Goal: Go to known website: Go to known website

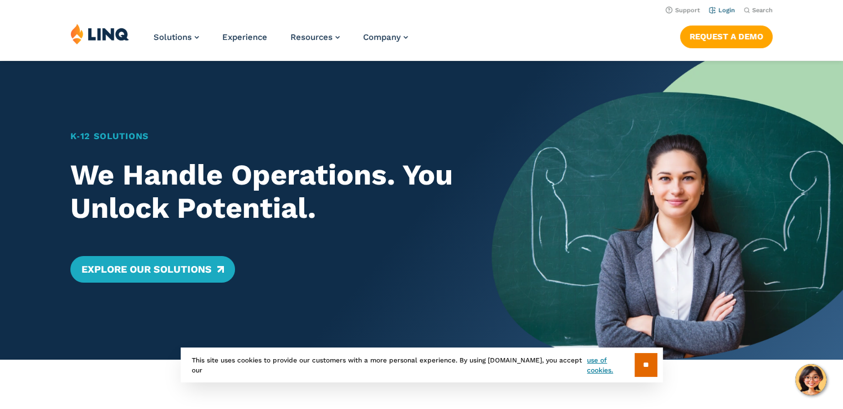
click at [722, 12] on link "Login" at bounding box center [722, 10] width 26 height 7
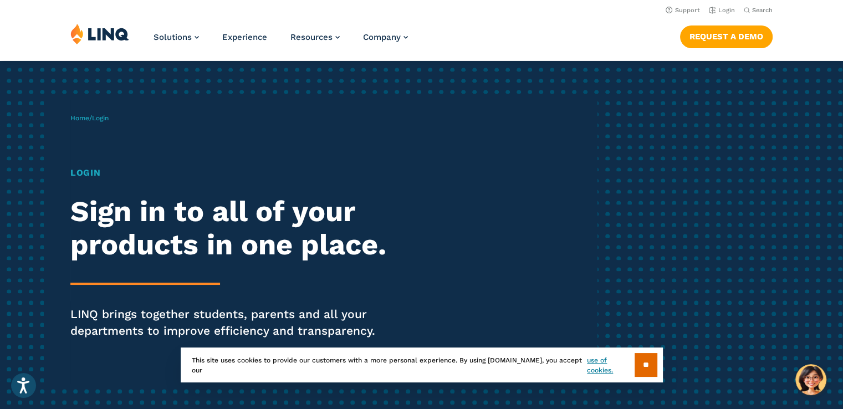
click at [80, 175] on h1 "Login" at bounding box center [232, 172] width 325 height 13
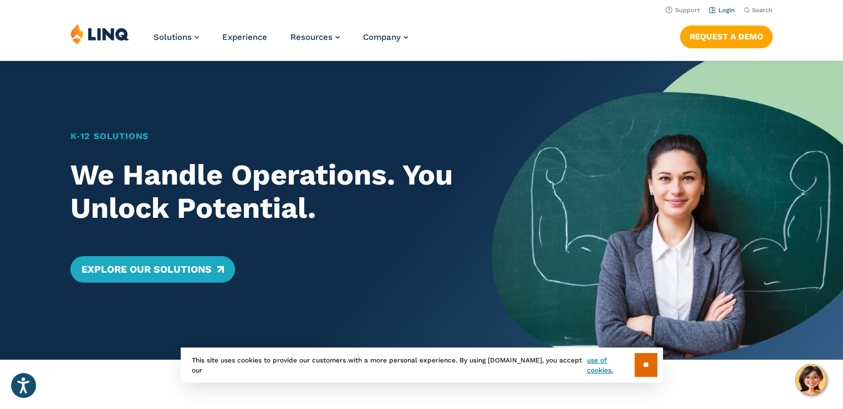
click at [727, 12] on link "Login" at bounding box center [722, 10] width 26 height 7
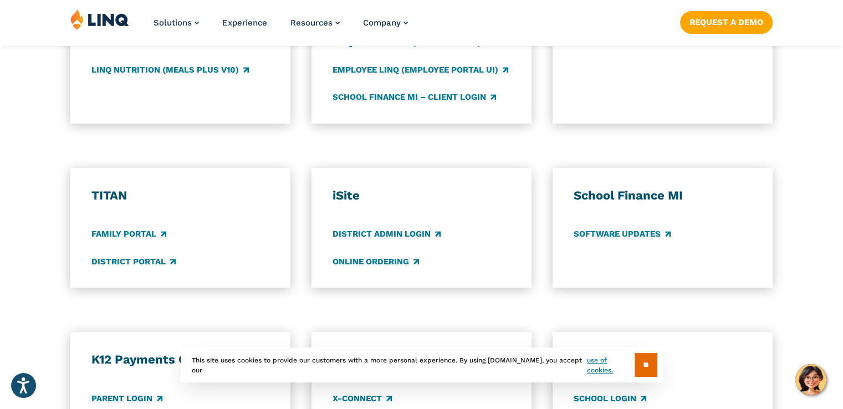
scroll to position [721, 0]
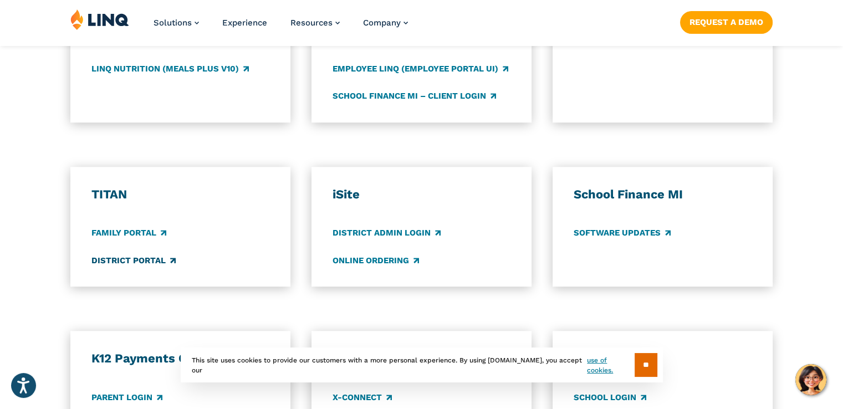
click at [155, 266] on link "District Portal" at bounding box center [133, 260] width 84 height 12
click at [144, 235] on link "Family Portal" at bounding box center [128, 233] width 75 height 12
